Goal: Transaction & Acquisition: Book appointment/travel/reservation

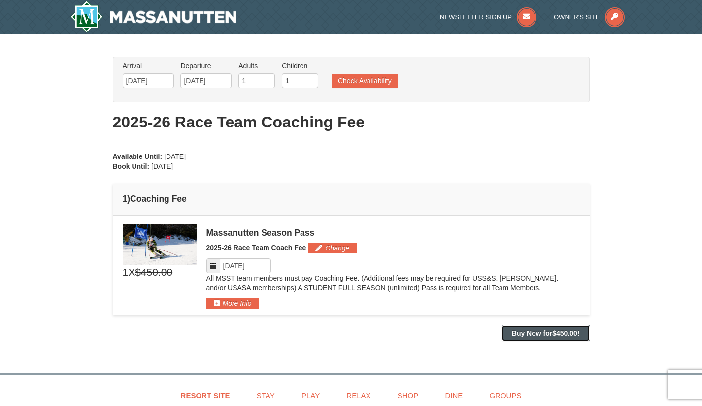
click at [560, 336] on span "$450.00" at bounding box center [564, 334] width 25 height 8
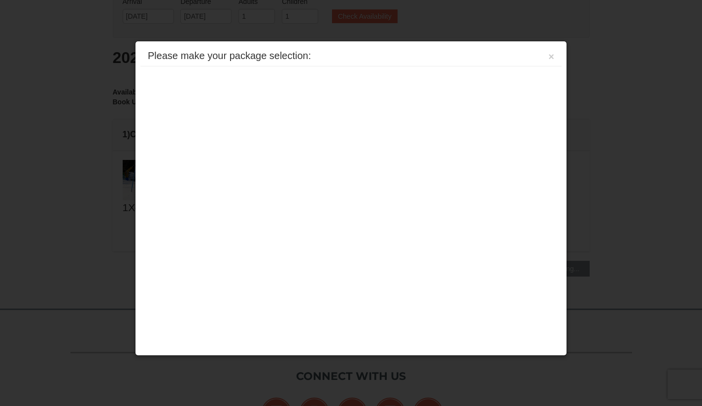
scroll to position [114, 0]
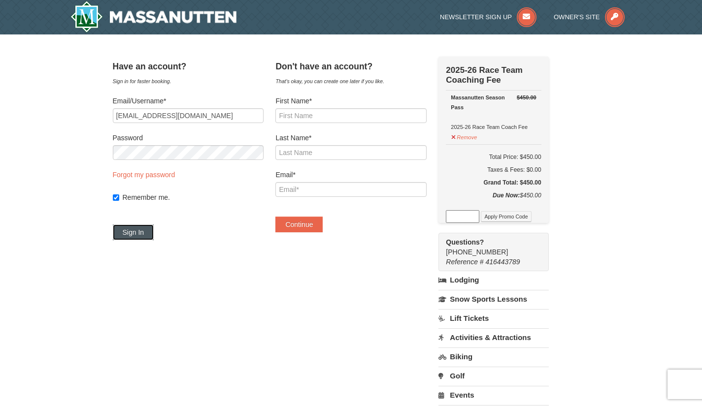
click at [152, 235] on button "Sign In" at bounding box center [133, 233] width 41 height 16
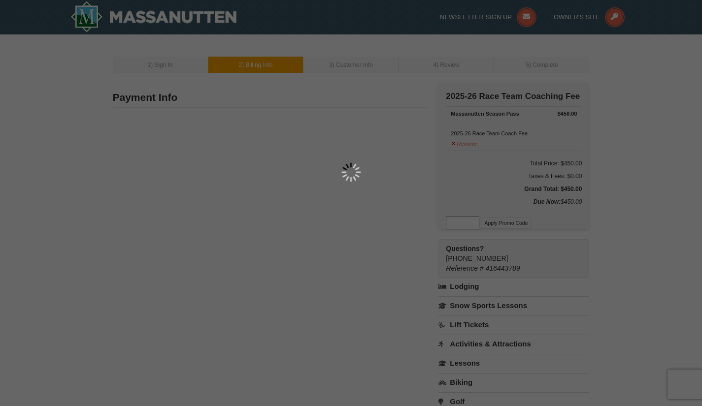
type input "7110 Rixeyville Rd"
type input "Rixeyville"
type input "22737"
type input "703"
type input "463"
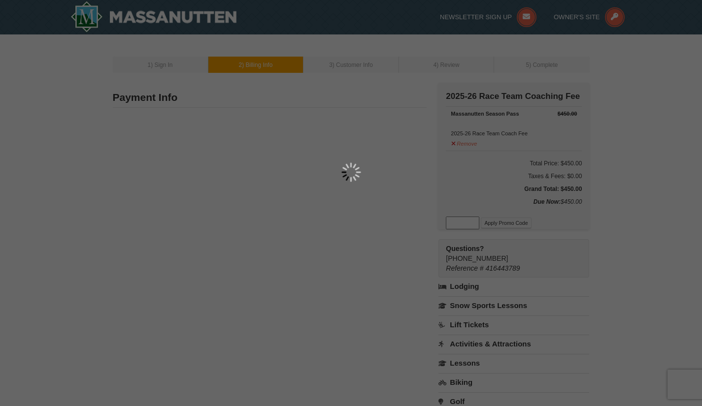
type input "7287"
type input "[EMAIL_ADDRESS][DOMAIN_NAME]"
select select "VA"
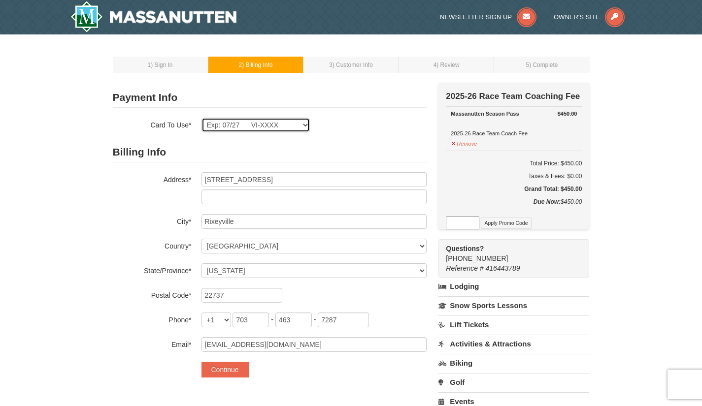
click at [256, 128] on select "Exp: 03/26 VI-XXXX Exp: 01/28 VI-XXXX Exp: 08/29 VI-XXXX Exp: 07/27 VI-XXXX New…" at bounding box center [255, 125] width 108 height 15
select select
click at [201, 118] on select "Exp: 03/26 VI-XXXX Exp: 01/28 VI-XXXX Exp: 08/29 VI-XXXX Exp: 07/27 VI-XXXX New…" at bounding box center [255, 125] width 108 height 15
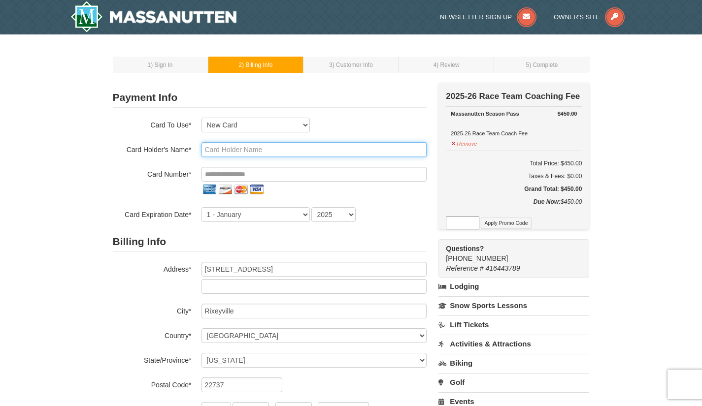
click at [219, 153] on input "text" at bounding box center [313, 149] width 225 height 15
type input "Tearyn Loving"
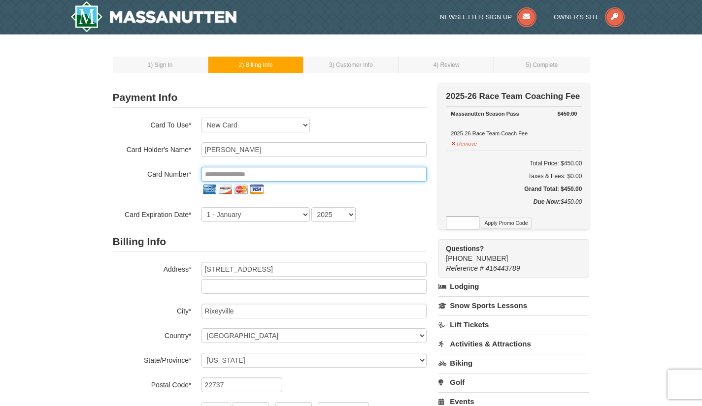
click at [217, 176] on input "tel" at bounding box center [313, 174] width 225 height 15
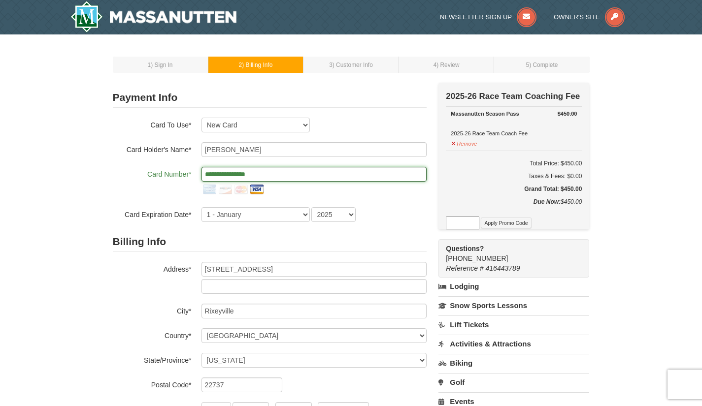
type input "**********"
click at [214, 219] on select "1 - January 2 - February 3 - March 4 - April 5 - May 6 - June 7 - July 8 - Augu…" at bounding box center [255, 214] width 108 height 15
select select "7"
click at [201, 207] on select "1 - January 2 - February 3 - March 4 - April 5 - May 6 - June 7 - July 8 - Augu…" at bounding box center [255, 214] width 108 height 15
click at [322, 218] on select "2025 2026 2027 2028 2029 2030 2031 2032 2033 2034" at bounding box center [333, 214] width 44 height 15
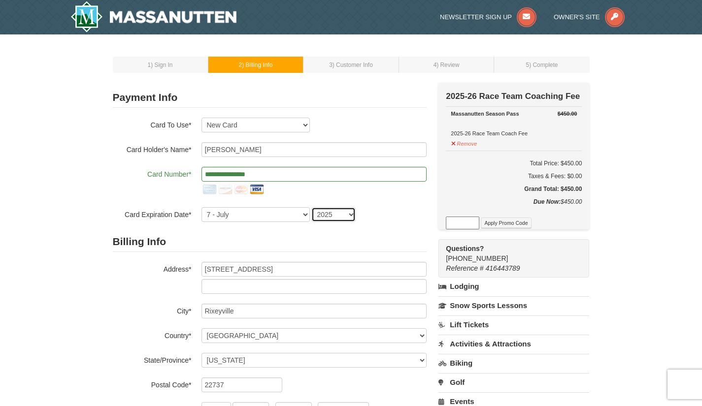
select select "2030"
click at [311, 207] on select "2025 2026 2027 2028 2029 2030 2031 2032 2033 2034" at bounding box center [333, 214] width 44 height 15
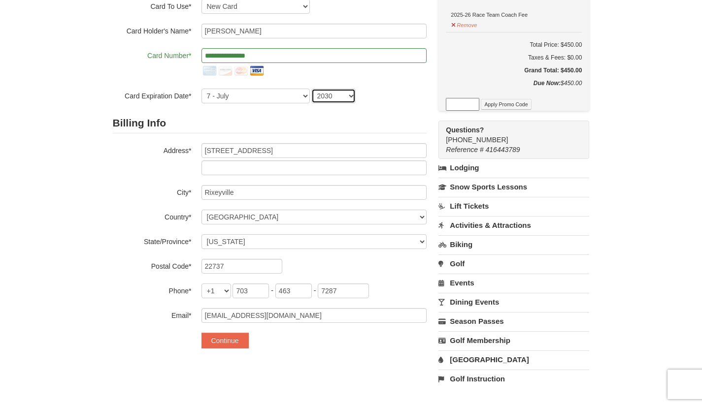
scroll to position [119, 0]
click at [217, 340] on button "Continue" at bounding box center [224, 341] width 47 height 16
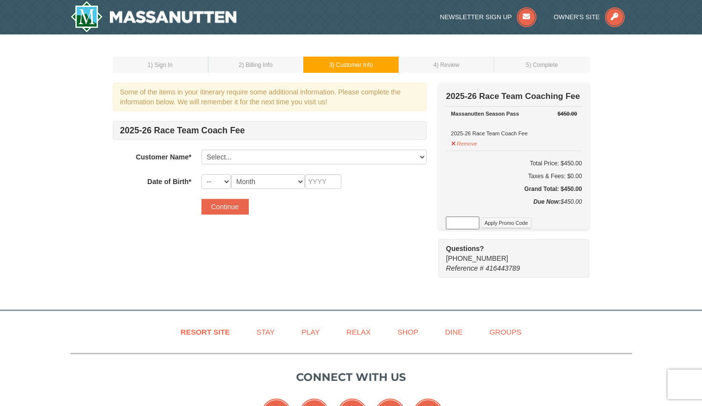
click at [217, 154] on select "Select... Tearyn Loving Trey Loving Kolby Loving Kalani Kolby Add New..." at bounding box center [313, 157] width 225 height 15
select select "7587038"
click at [201, 150] on select "Select... Tearyn Loving Trey Loving Kolby Loving Kalani Kolby Add New..." at bounding box center [313, 157] width 225 height 15
select select "12"
select select "02"
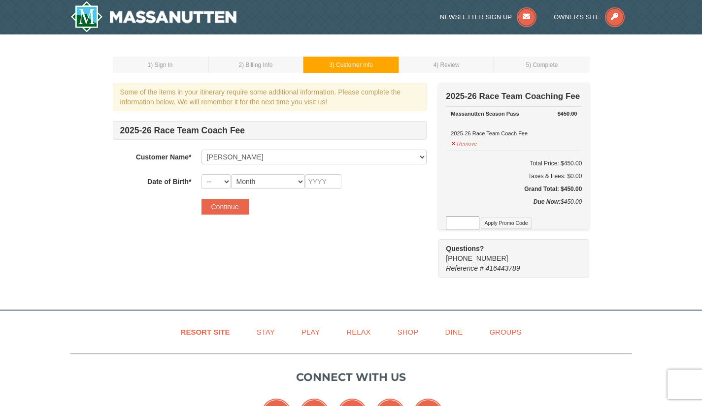
type input "2013"
click at [213, 203] on button "Continue" at bounding box center [224, 207] width 47 height 16
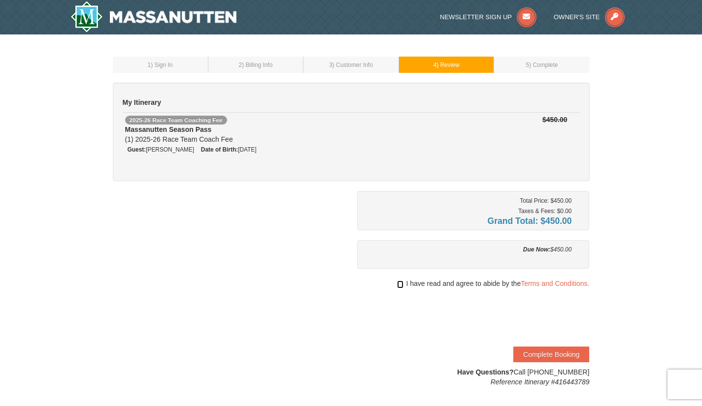
click at [398, 287] on input "checkbox" at bounding box center [400, 285] width 6 height 8
checkbox input "true"
click at [529, 355] on button "Complete Booking" at bounding box center [551, 355] width 76 height 16
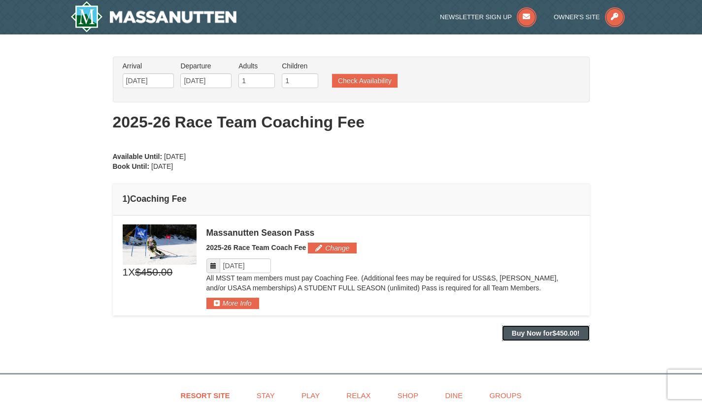
click at [529, 340] on button "Buy Now for $450.00 !" at bounding box center [546, 334] width 88 height 16
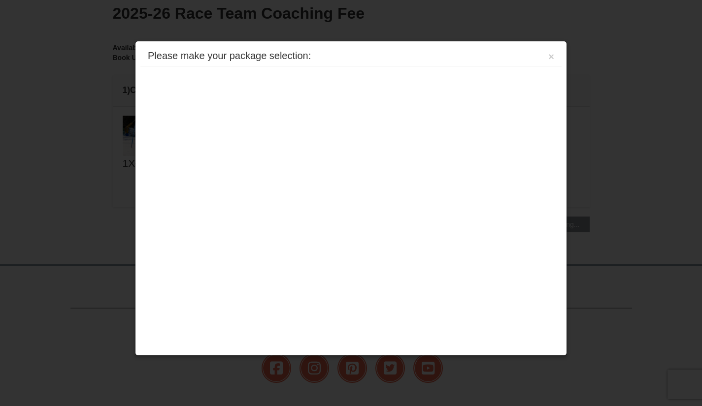
scroll to position [203, 0]
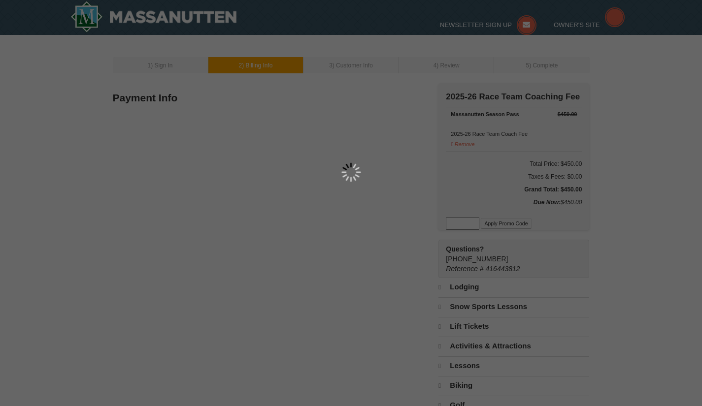
type input "7110 Rixeyville Rd"
type input "Rixeyville"
type input "22737"
type input "703"
type input "463"
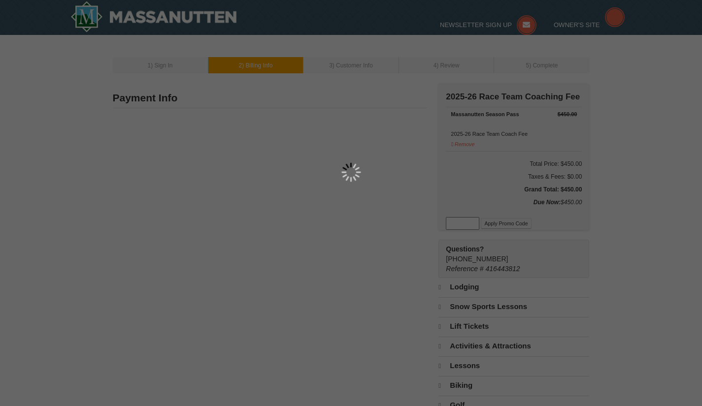
type input "7287"
type input "tearyn@comcast.net"
select select "VA"
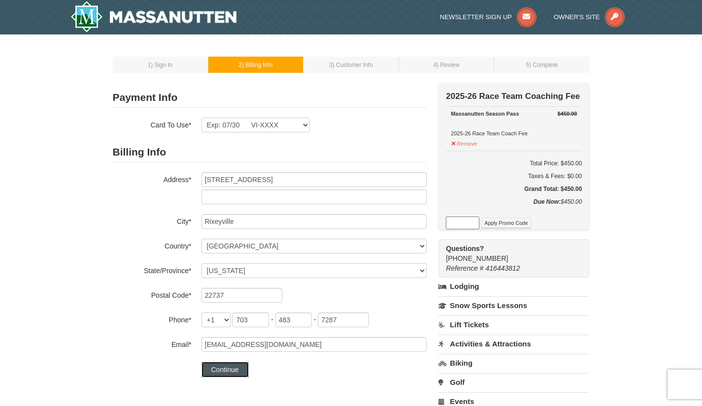
click at [223, 368] on button "Continue" at bounding box center [224, 370] width 47 height 16
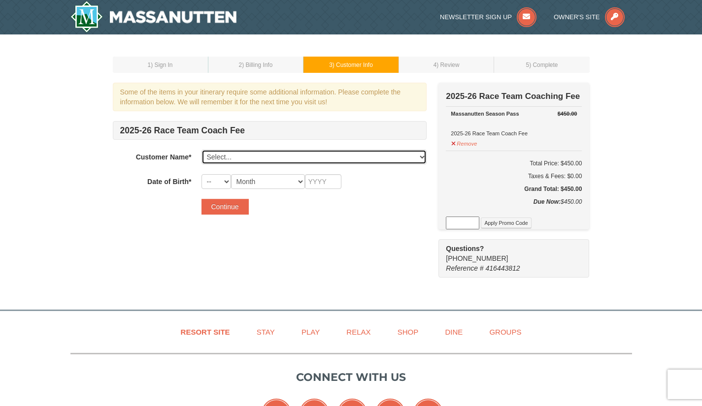
click at [218, 156] on select "Select... [PERSON_NAME] [PERSON_NAME] [PERSON_NAME] [PERSON_NAME] Add New..." at bounding box center [313, 157] width 225 height 15
select select "12519904"
click at [201, 150] on select "Select... [PERSON_NAME] [PERSON_NAME] [PERSON_NAME] [PERSON_NAME] Add New..." at bounding box center [313, 157] width 225 height 15
select select "08"
select select "07"
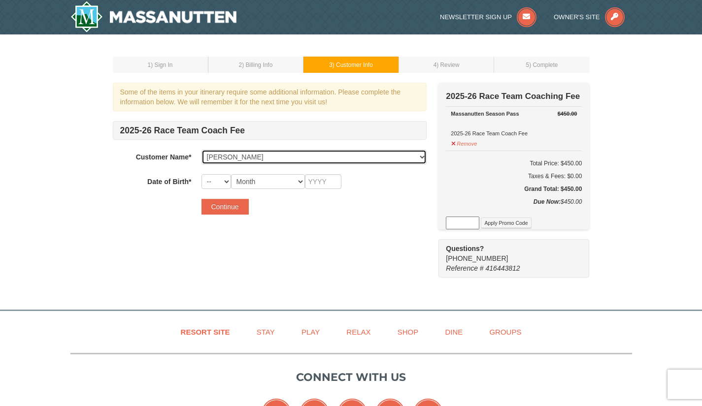
type input "2015"
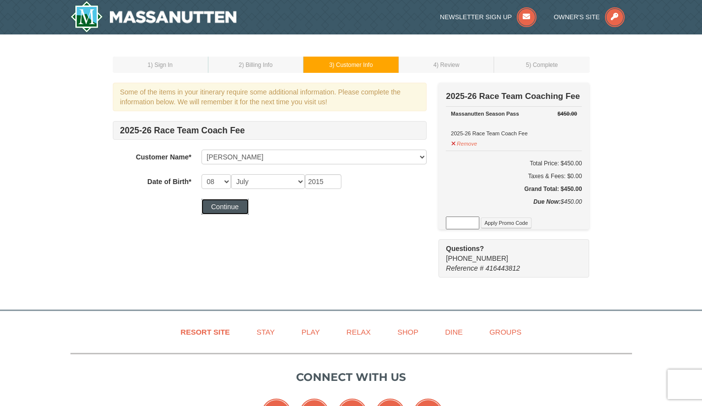
click at [221, 204] on button "Continue" at bounding box center [224, 207] width 47 height 16
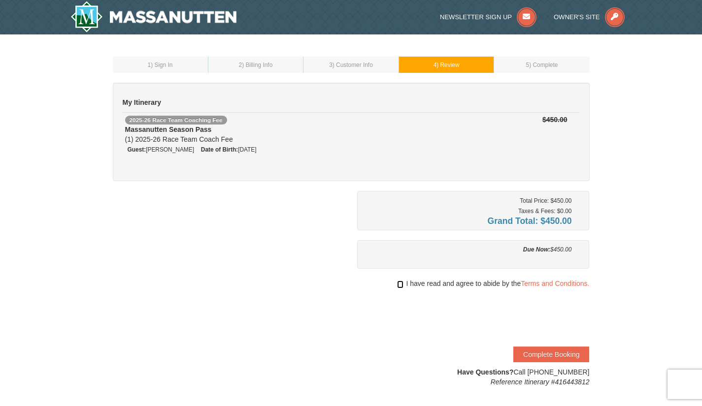
click at [397, 286] on input "checkbox" at bounding box center [400, 285] width 6 height 8
checkbox input "true"
click at [540, 354] on button "Complete Booking" at bounding box center [551, 355] width 76 height 16
